Goal: Register for event/course

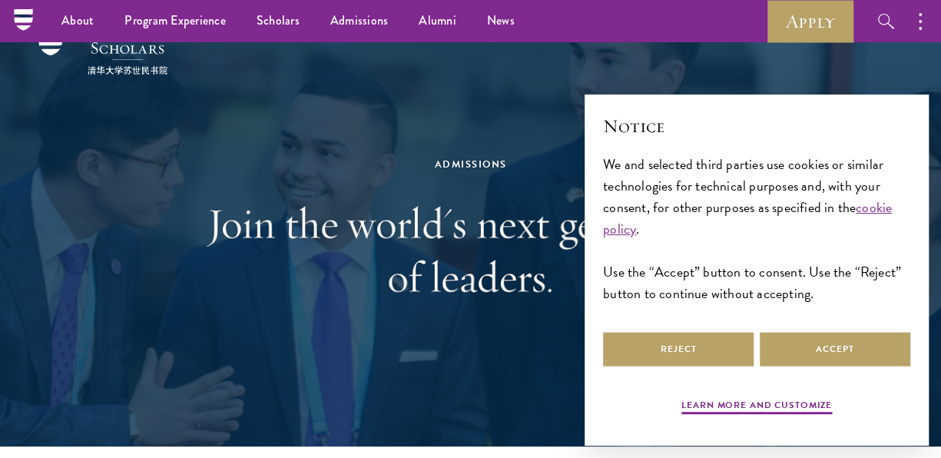
scroll to position [262, 0]
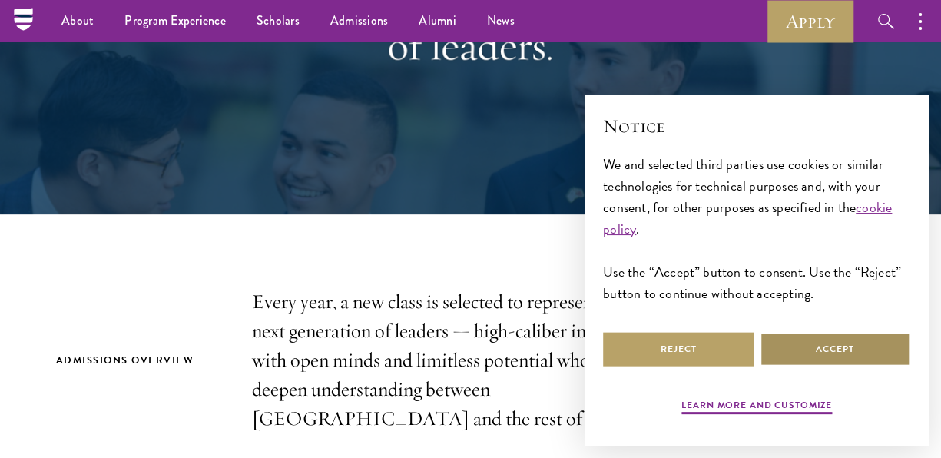
click at [817, 341] on button "Accept" at bounding box center [835, 349] width 151 height 35
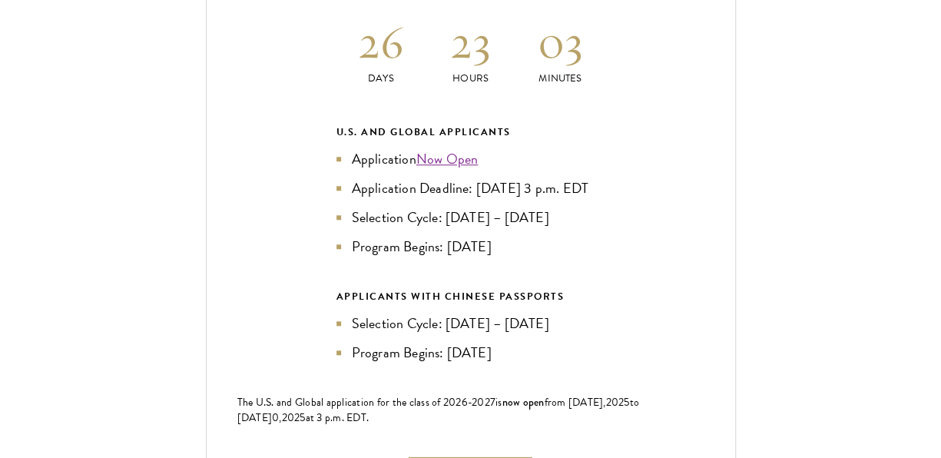
scroll to position [3374, 0]
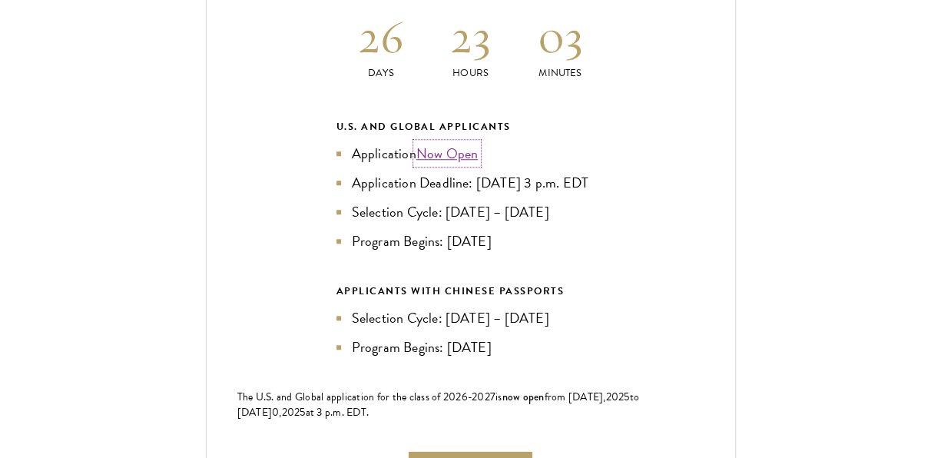
click at [459, 145] on link "Now Open" at bounding box center [447, 153] width 62 height 21
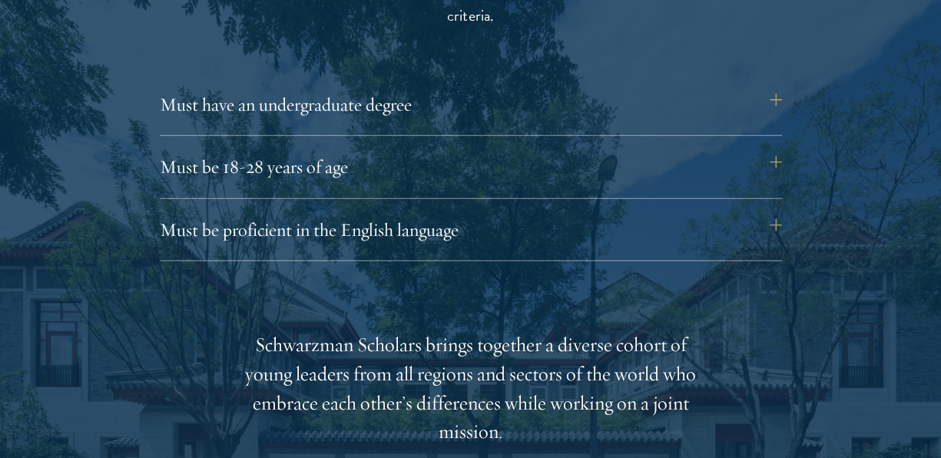
scroll to position [2122, 0]
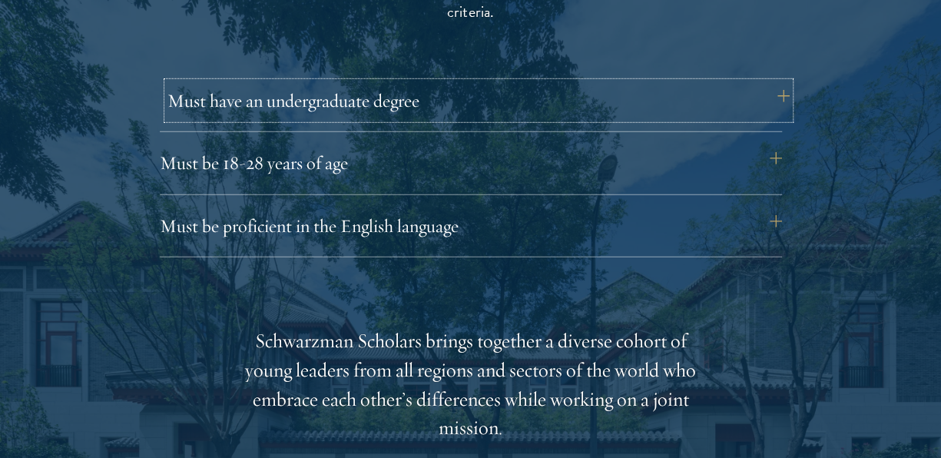
click at [397, 101] on button "Must have an undergraduate degree" at bounding box center [478, 100] width 622 height 37
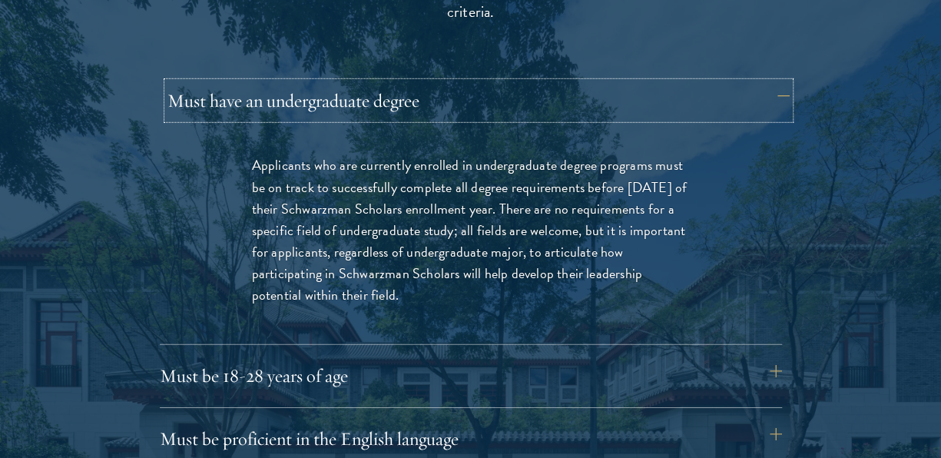
click at [672, 117] on button "Must have an undergraduate degree" at bounding box center [478, 100] width 622 height 37
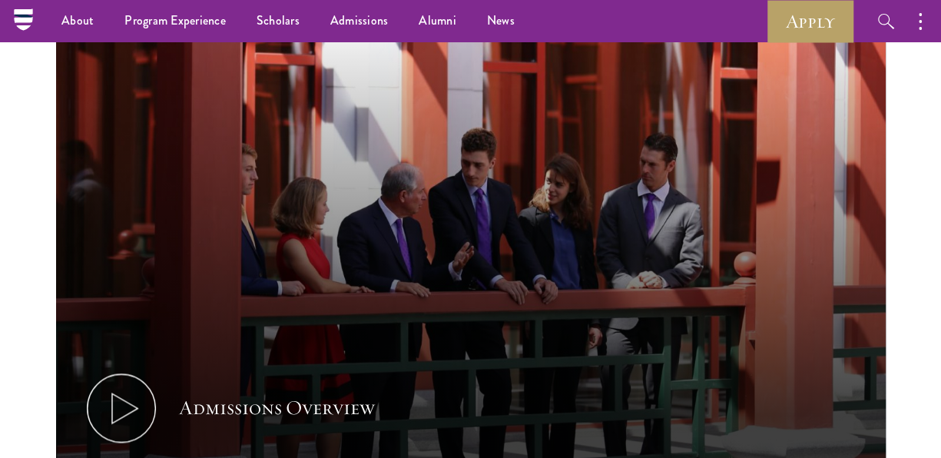
scroll to position [753, 0]
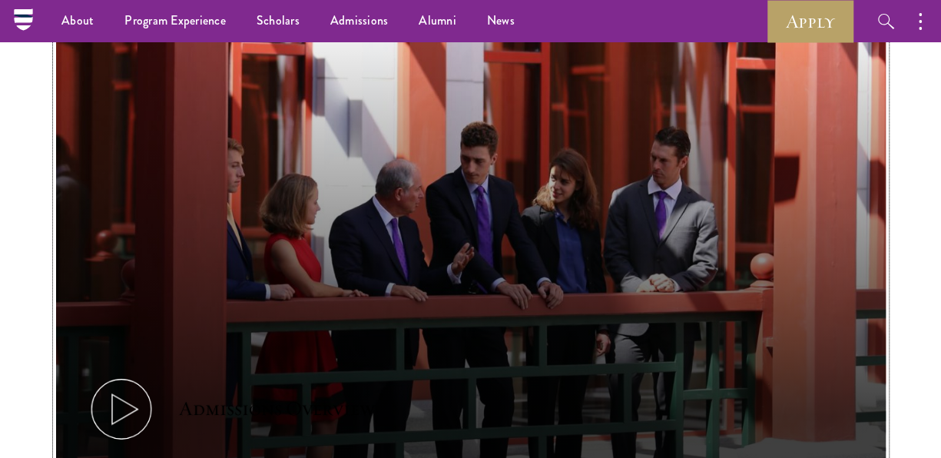
click at [124, 392] on icon at bounding box center [121, 408] width 69 height 69
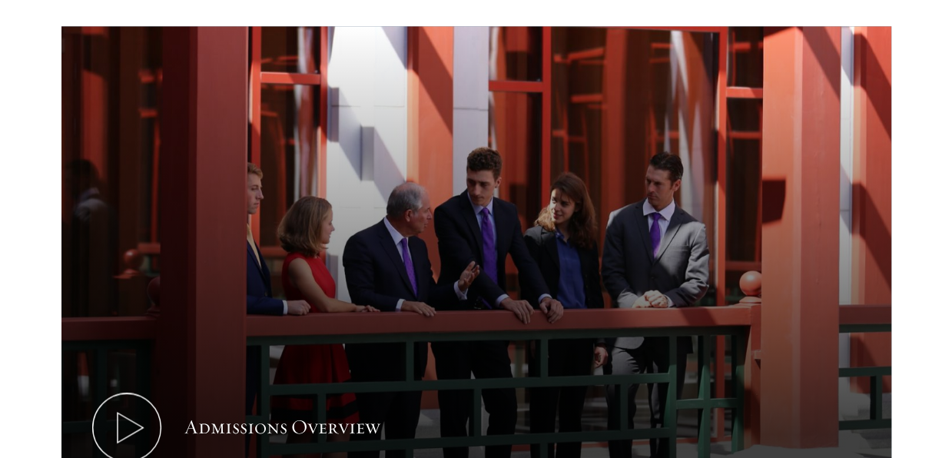
scroll to position [738, 0]
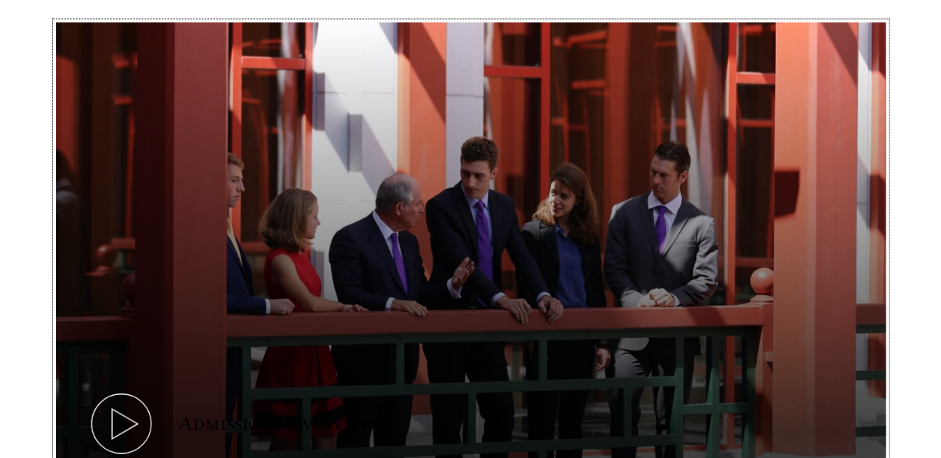
click at [409, 175] on button "Admissions Overview" at bounding box center [471, 255] width 830 height 467
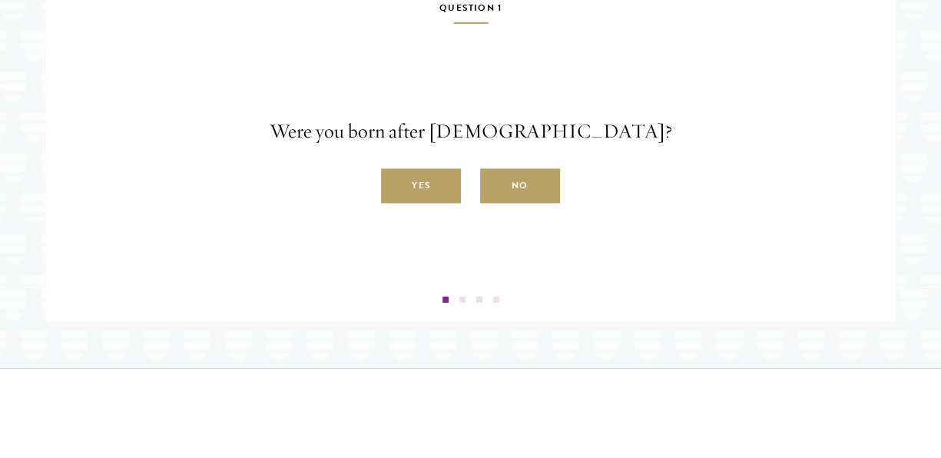
scroll to position [2566, 0]
click at [419, 203] on label "Yes" at bounding box center [421, 185] width 80 height 35
click at [395, 184] on input "Yes" at bounding box center [388, 177] width 14 height 14
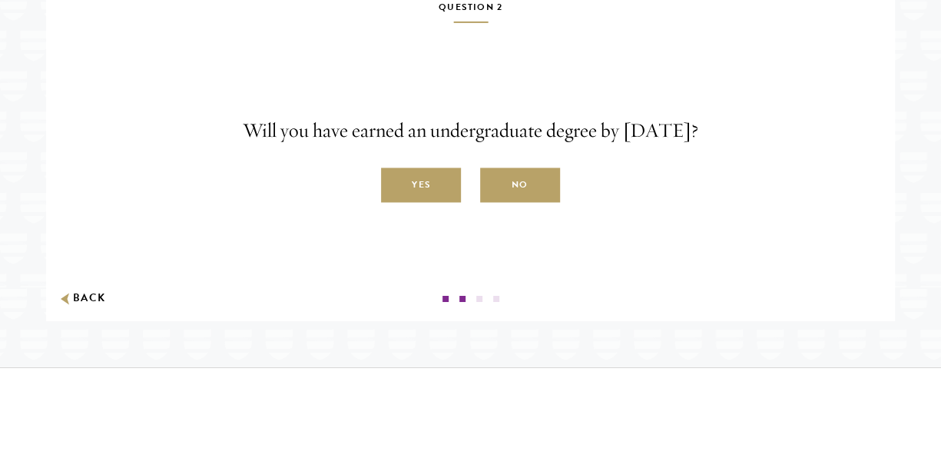
click at [419, 203] on label "Yes" at bounding box center [421, 185] width 80 height 35
click at [395, 184] on input "Yes" at bounding box center [388, 177] width 14 height 14
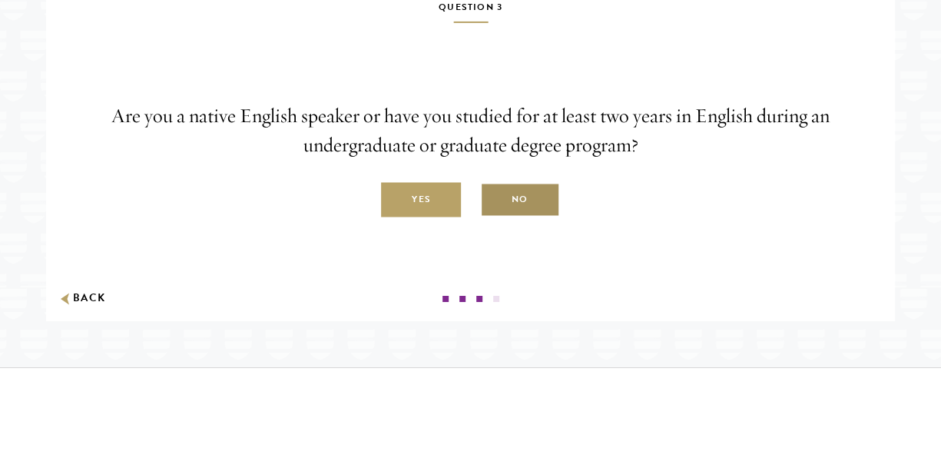
click at [531, 217] on label "No" at bounding box center [520, 200] width 80 height 35
click at [494, 198] on input "No" at bounding box center [487, 191] width 14 height 14
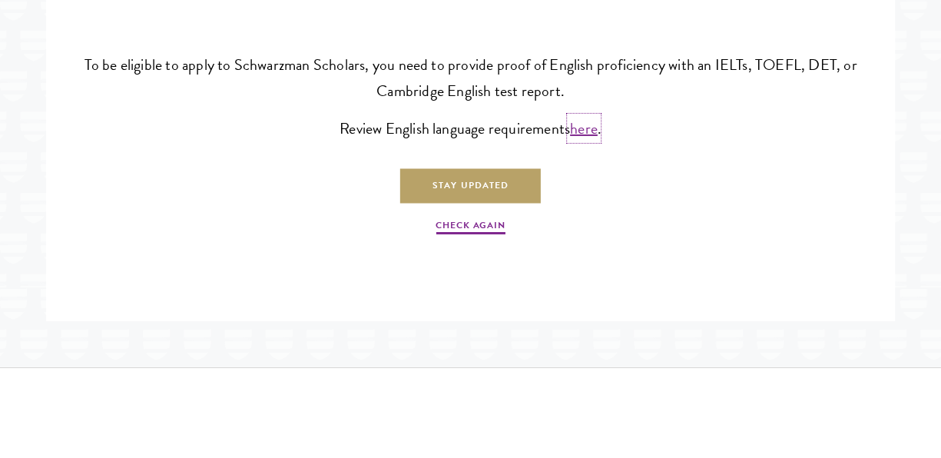
click at [591, 140] on link "here" at bounding box center [584, 128] width 28 height 23
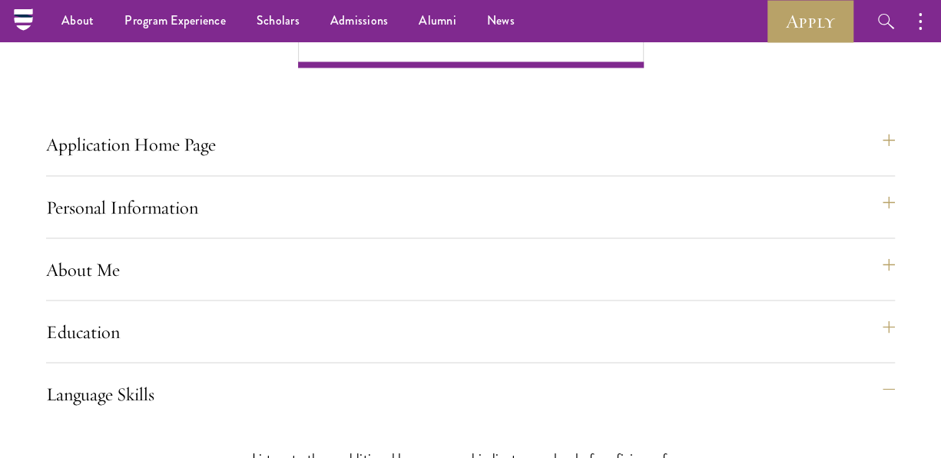
scroll to position [1221, 0]
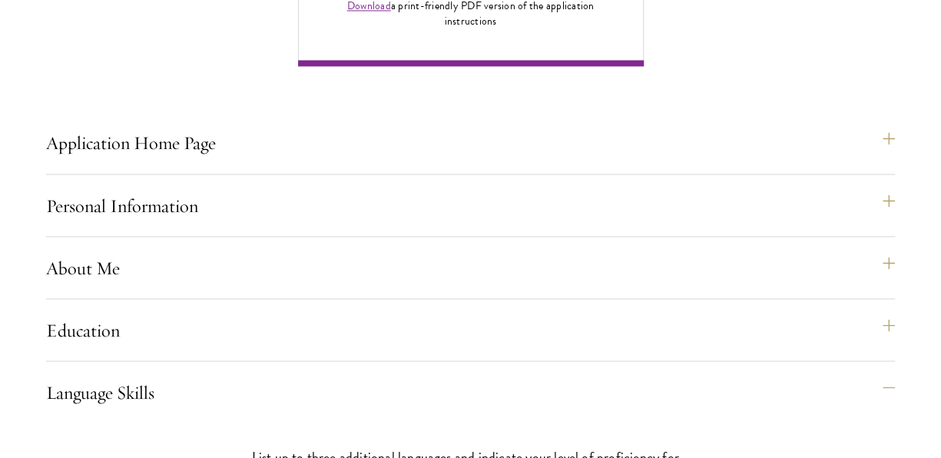
click at [269, 174] on div "Application Home Page The online application form must be completed in English.…" at bounding box center [470, 149] width 849 height 50
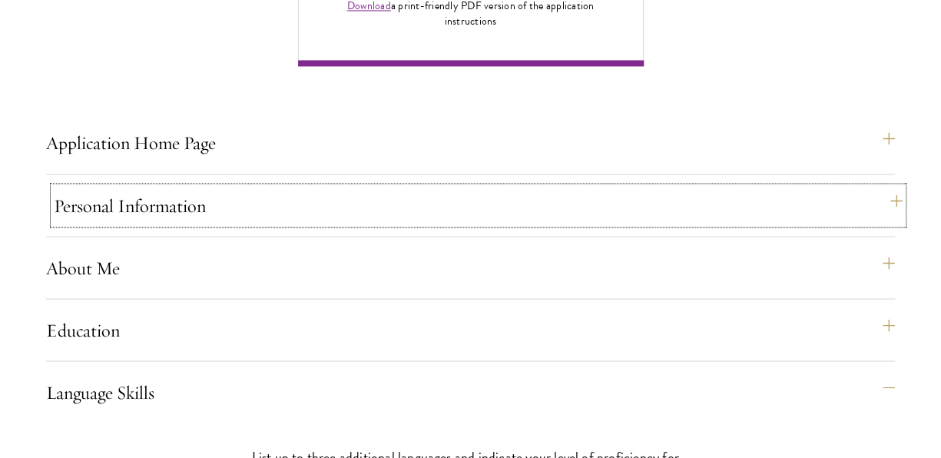
click at [267, 224] on button "Personal Information" at bounding box center [478, 205] width 849 height 37
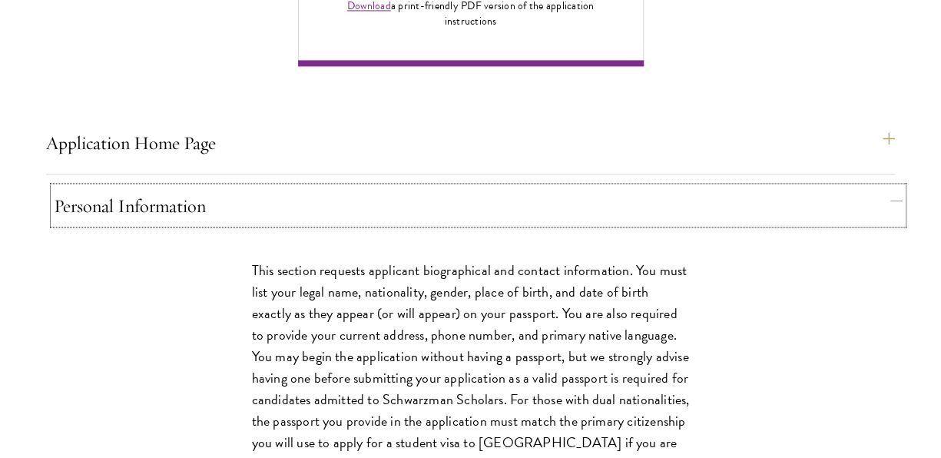
click at [267, 224] on button "Personal Information" at bounding box center [478, 205] width 849 height 37
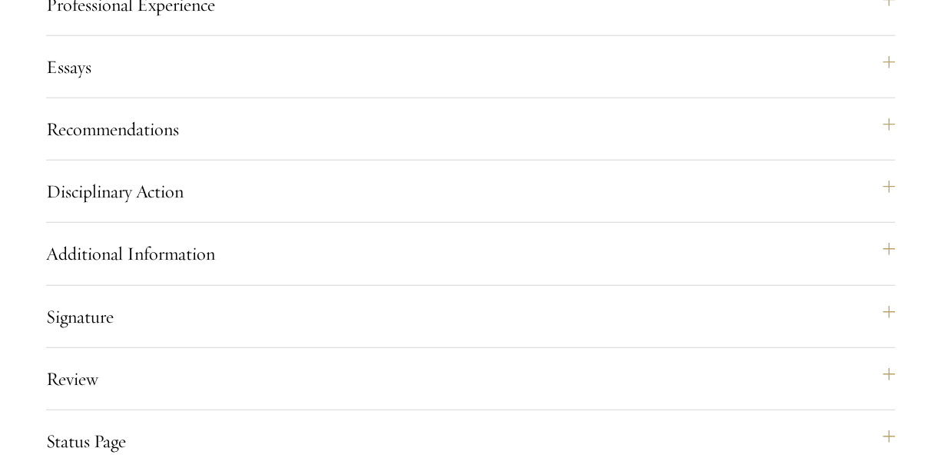
scroll to position [2138, 0]
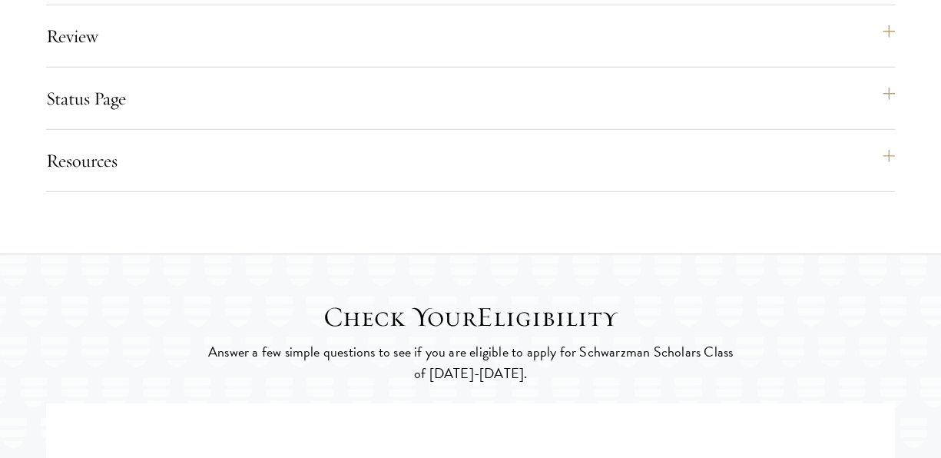
click at [396, 192] on div "Resources Eligibility Requirements Application FAQ Technical Support: apptech@s…" at bounding box center [470, 167] width 849 height 50
click at [267, 179] on button "Resources" at bounding box center [478, 160] width 849 height 37
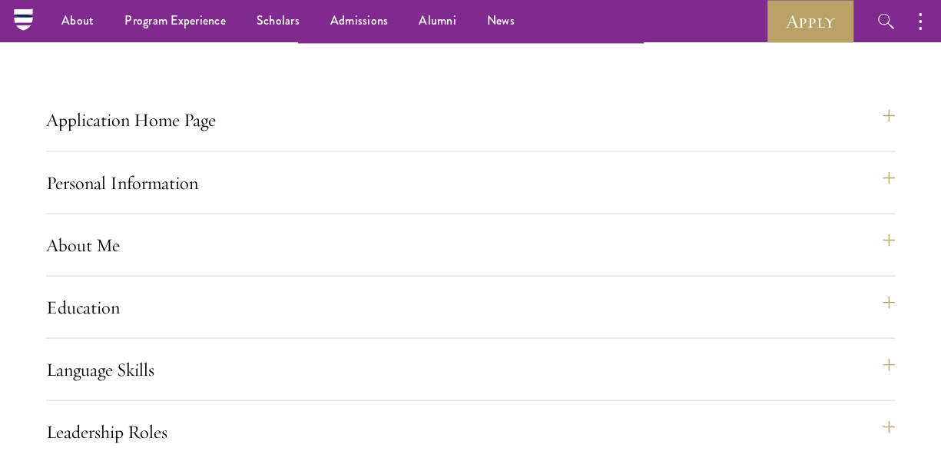
scroll to position [1028, 0]
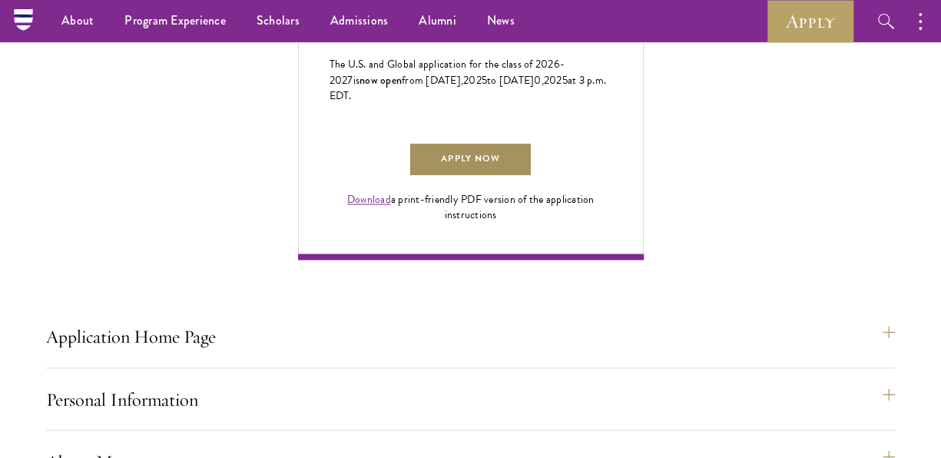
click at [472, 177] on link "Apply Now" at bounding box center [470, 159] width 123 height 35
